Goal: Task Accomplishment & Management: Use online tool/utility

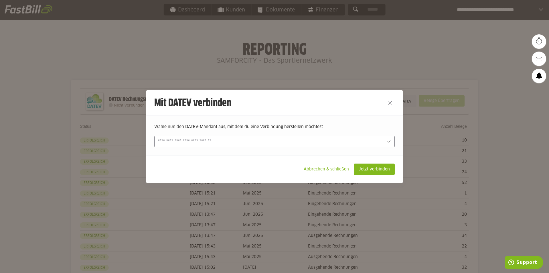
click at [277, 144] on div at bounding box center [274, 141] width 240 height 11
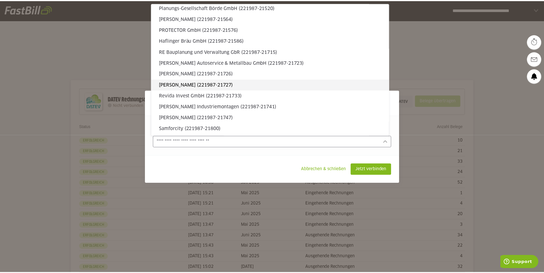
scroll to position [1888, 0]
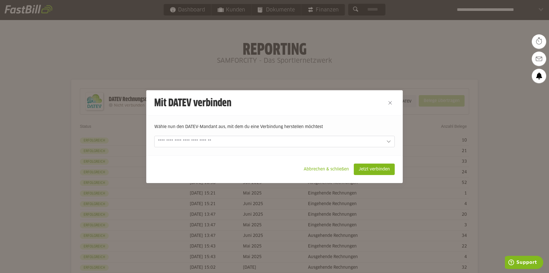
drag, startPoint x: 120, startPoint y: 59, endPoint x: 125, endPoint y: 58, distance: 4.8
click at [120, 59] on div at bounding box center [274, 136] width 549 height 273
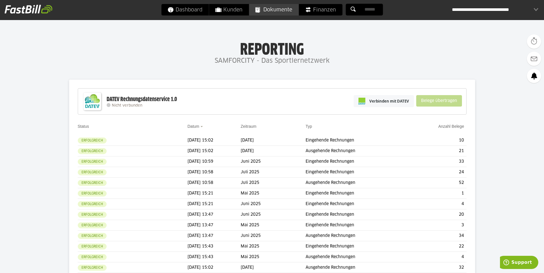
click at [277, 11] on span "Dokumente" at bounding box center [273, 9] width 37 height 11
